Goal: Transaction & Acquisition: Purchase product/service

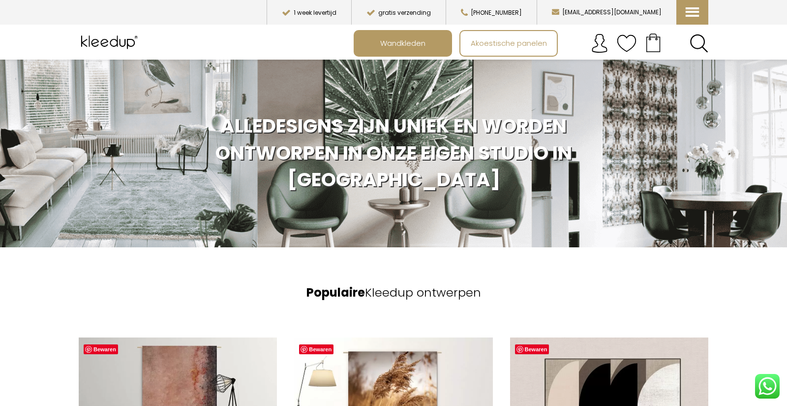
scroll to position [441, 0]
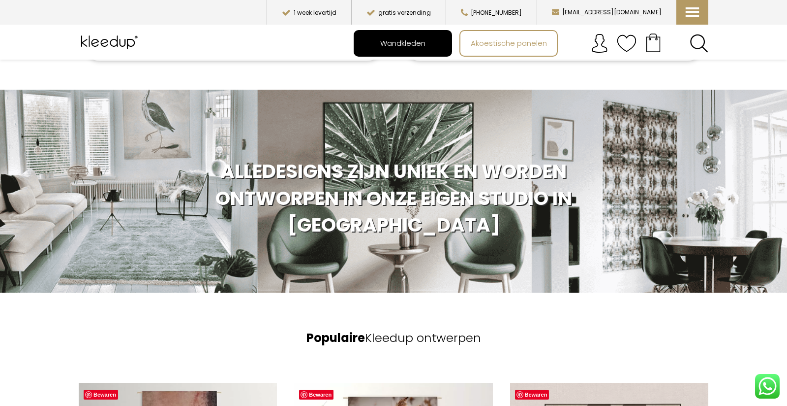
click at [407, 42] on span "Wandkleden" at bounding box center [403, 42] width 56 height 19
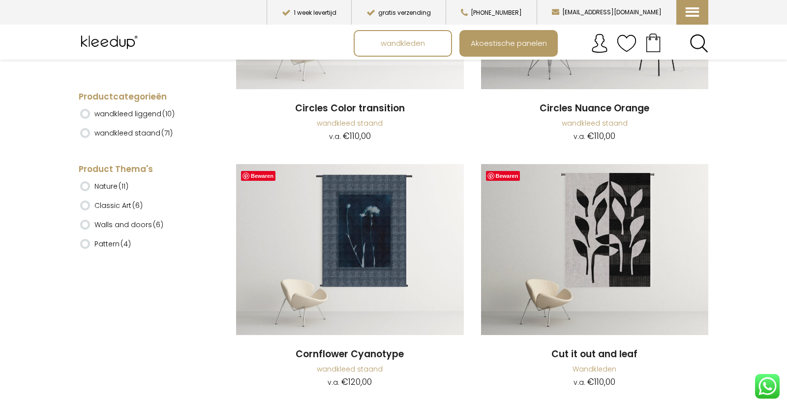
scroll to position [536, 0]
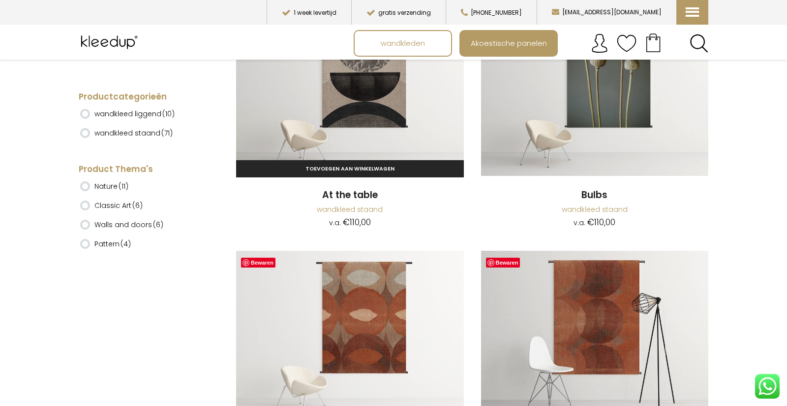
click at [351, 127] on img at bounding box center [350, 90] width 228 height 171
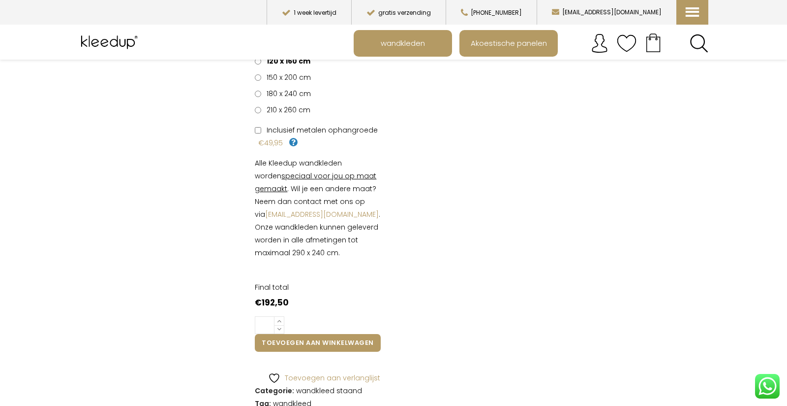
scroll to position [241, 0]
